Goal: Check status: Check status

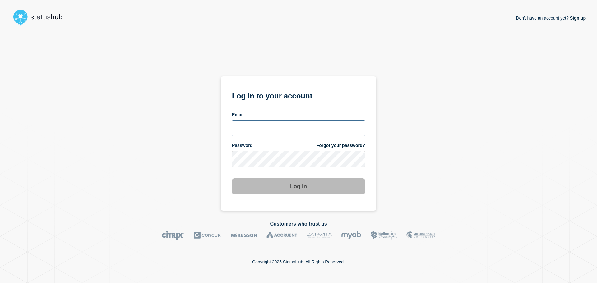
type input "[PERSON_NAME][EMAIL_ADDRESS][DOMAIN_NAME]"
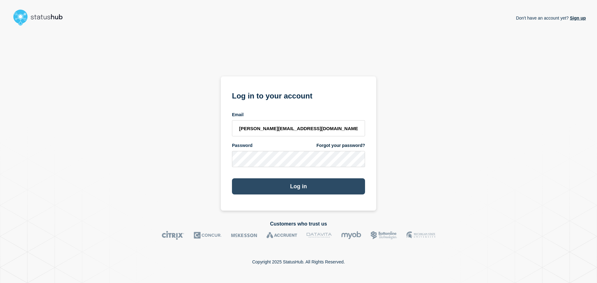
click at [291, 184] on button "Log in" at bounding box center [298, 186] width 133 height 16
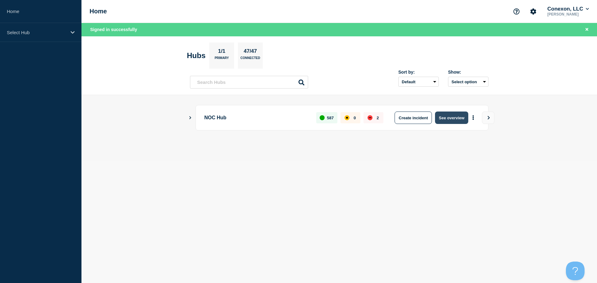
click at [455, 118] on button "See overview" at bounding box center [451, 118] width 33 height 12
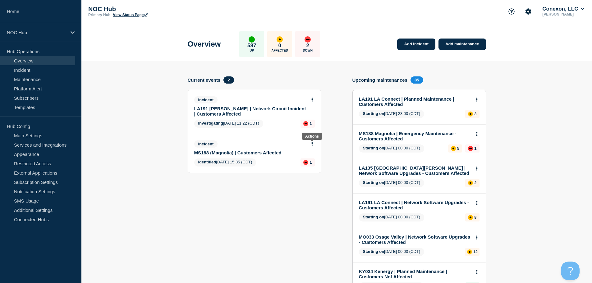
click at [313, 144] on button at bounding box center [312, 143] width 5 height 5
click at [305, 160] on link "View incident" at bounding box center [309, 158] width 25 height 5
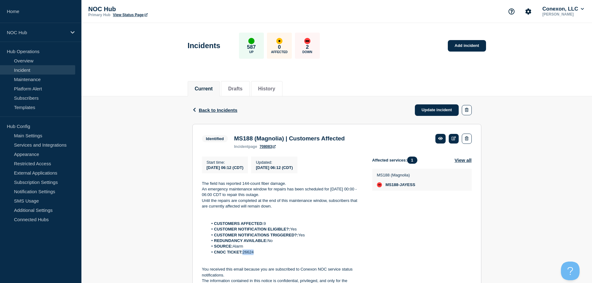
drag, startPoint x: 269, startPoint y: 255, endPoint x: 244, endPoint y: 255, distance: 24.9
click at [244, 255] on li "CNOC TICKET: 26624" at bounding box center [285, 253] width 155 height 6
copy li "26624"
